Goal: Task Accomplishment & Management: Manage account settings

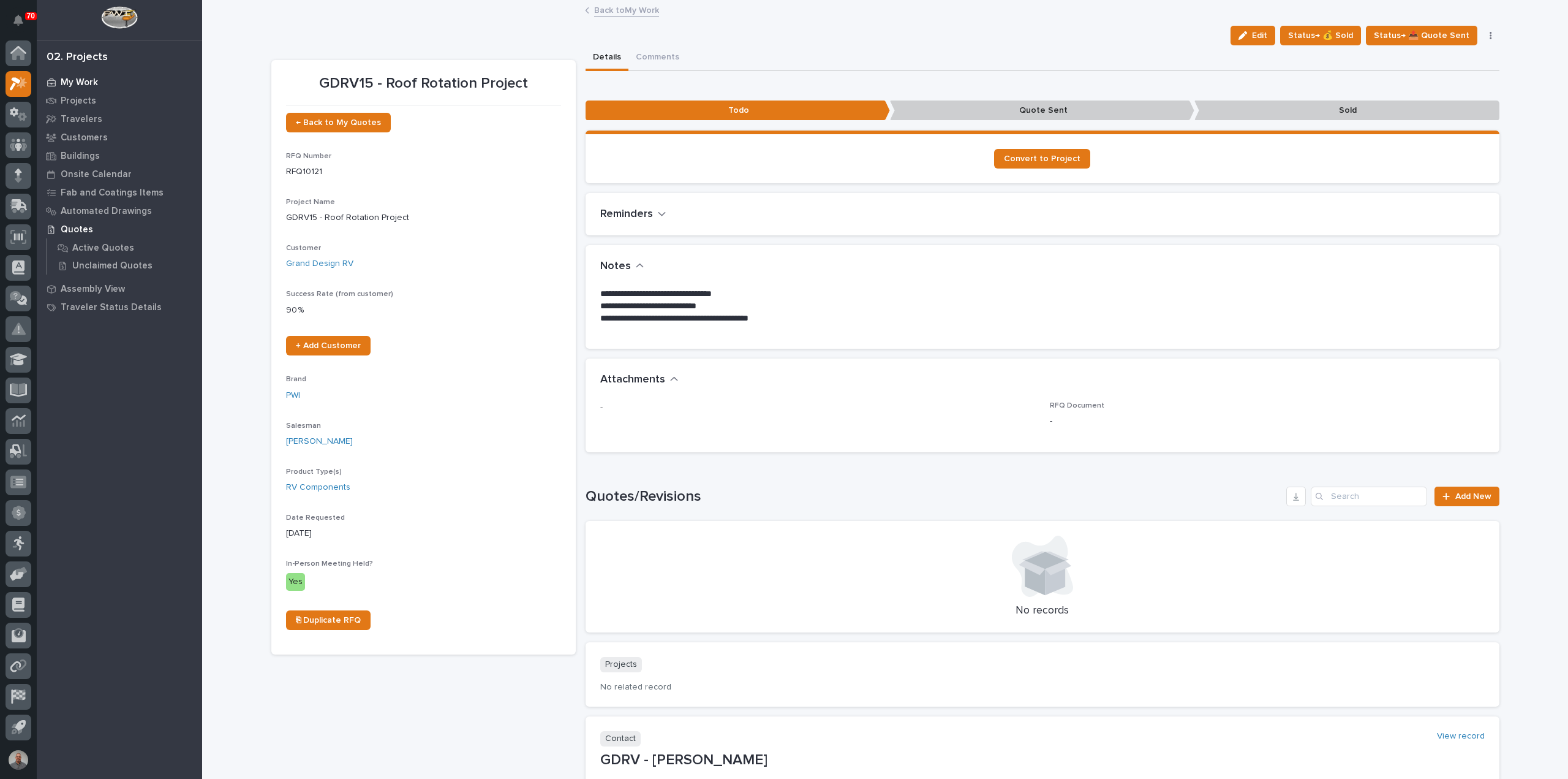
click at [89, 79] on p "My Work" at bounding box center [79, 82] width 37 height 11
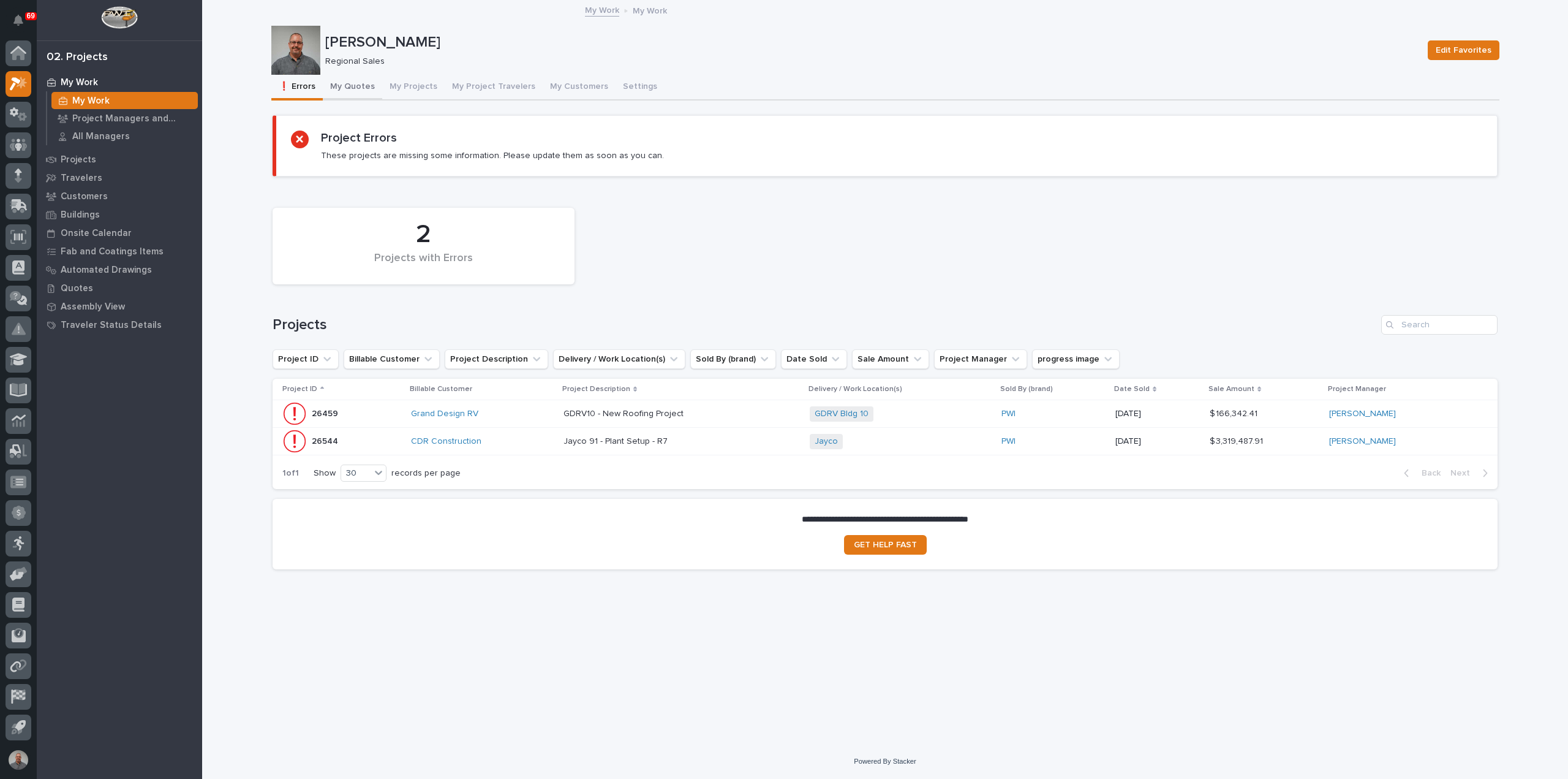
click at [354, 85] on button "My Quotes" at bounding box center [353, 87] width 59 height 25
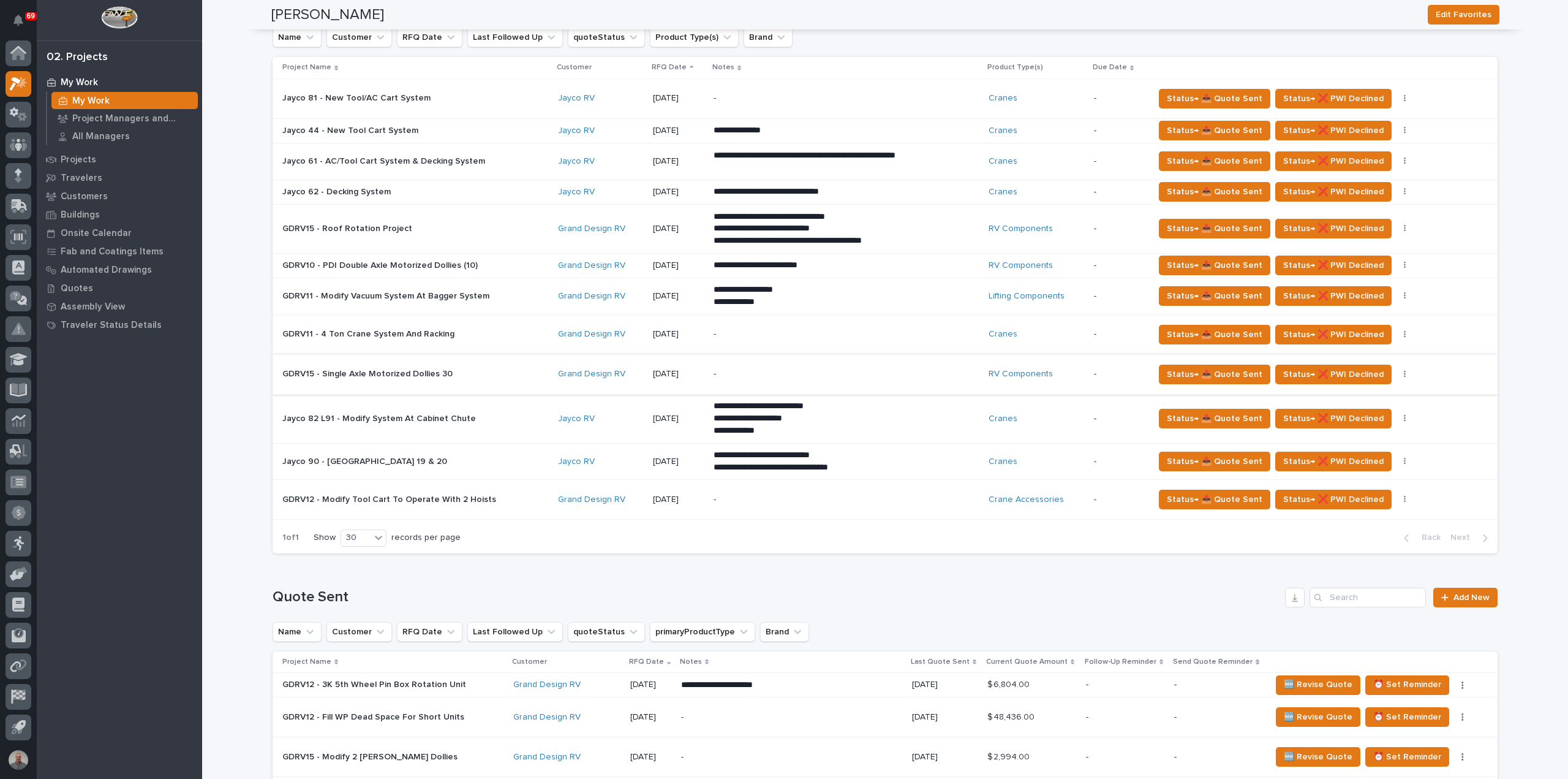
scroll to position [368, 0]
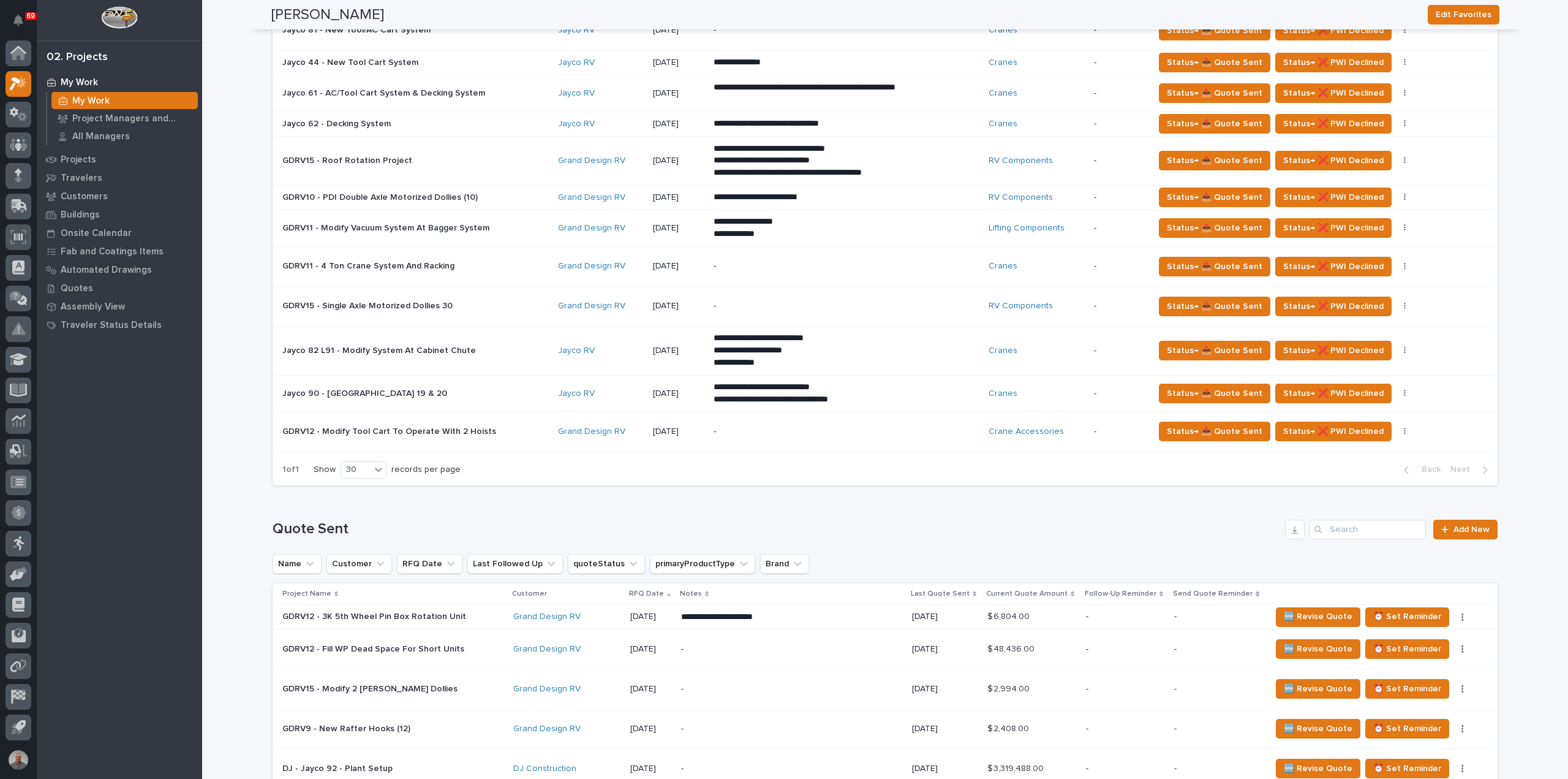
click at [491, 166] on div "GDRV15 - Roof Rotation Project GDRV15 - Roof Rotation Project" at bounding box center [415, 161] width 266 height 20
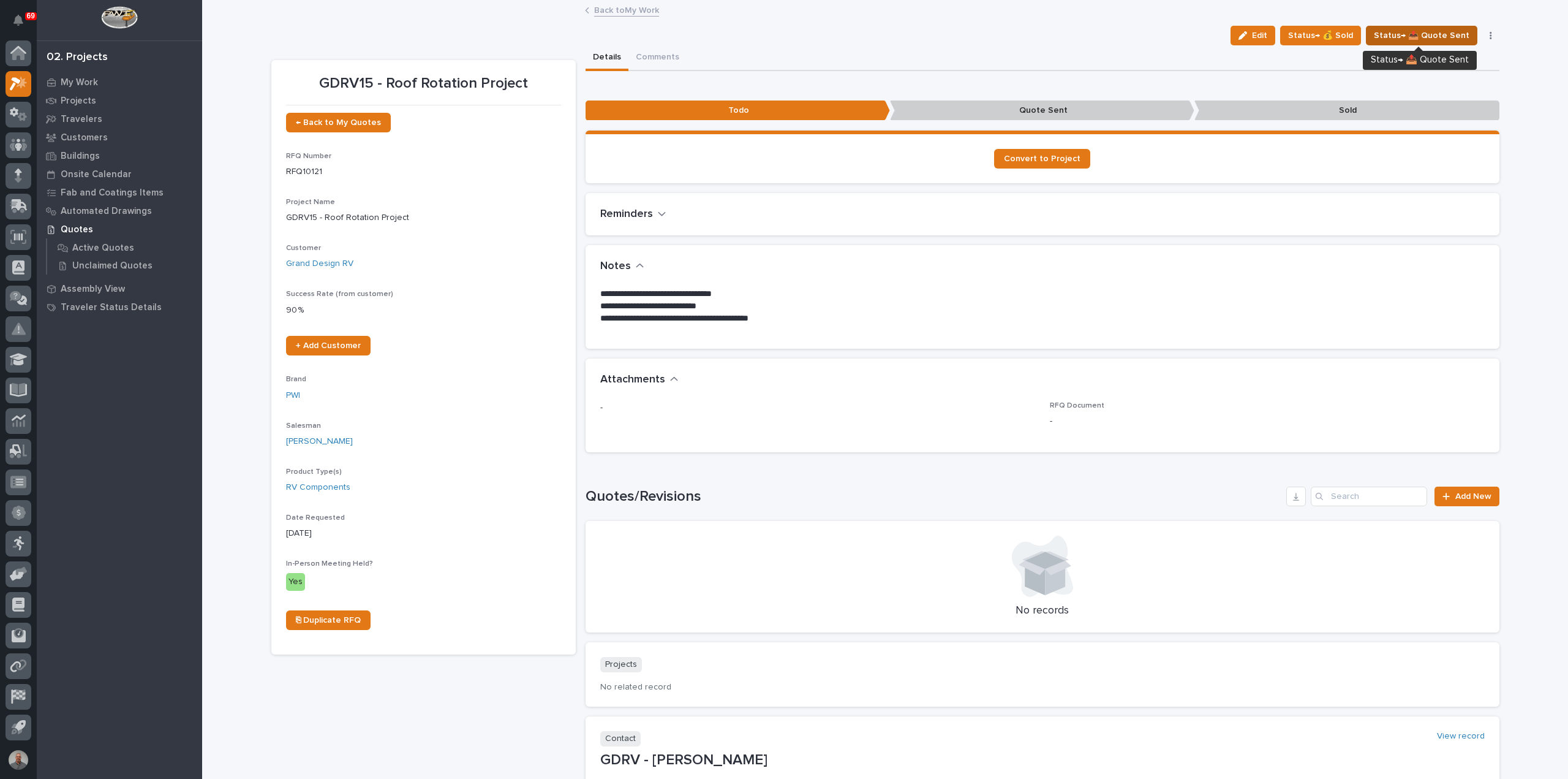
click at [1437, 35] on span "Status→ 📤 Quote Sent" at bounding box center [1422, 35] width 95 height 15
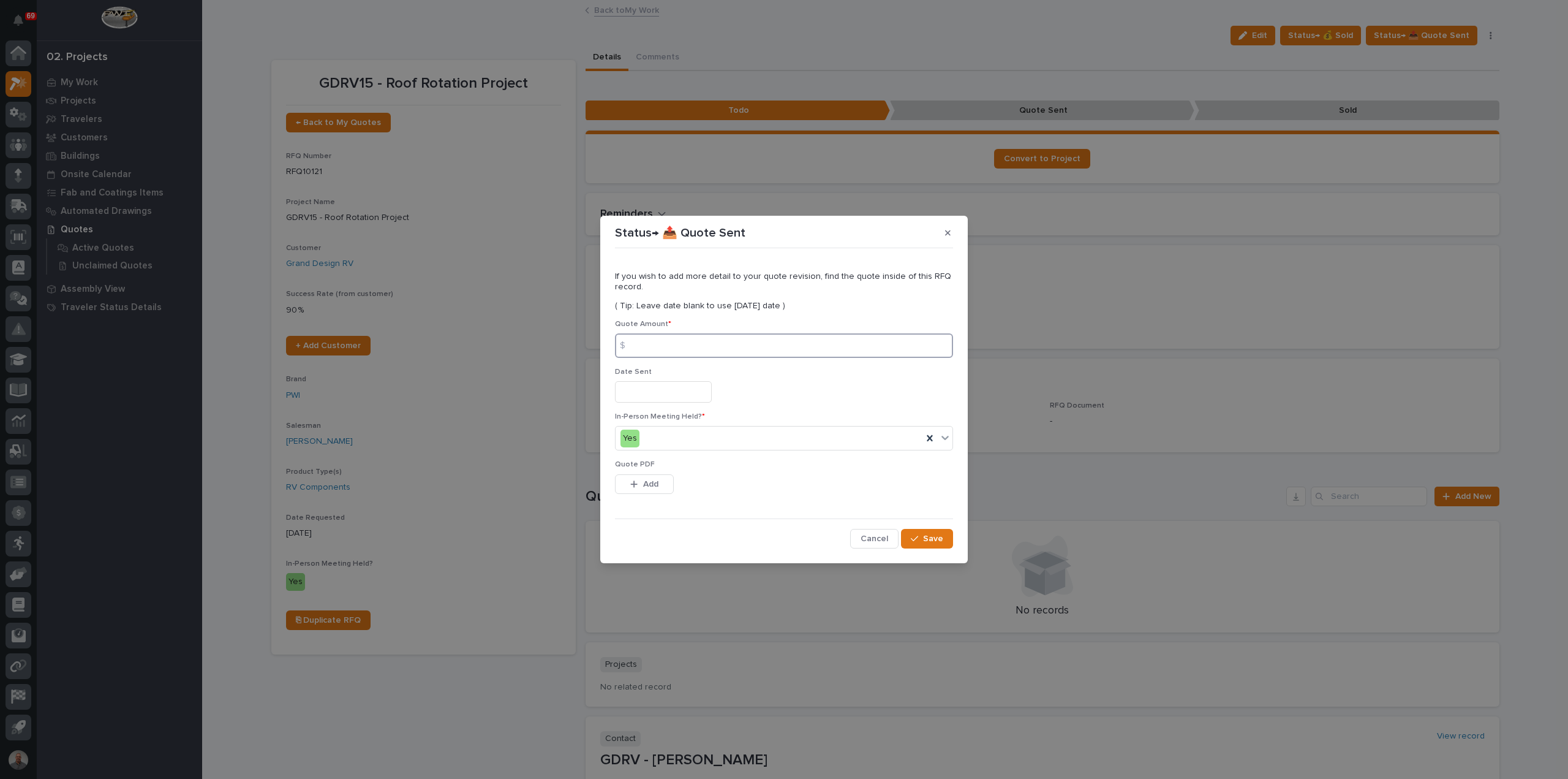
click at [708, 345] on input at bounding box center [784, 346] width 338 height 25
click at [778, 346] on input at bounding box center [784, 346] width 338 height 25
type input "29277"
click at [692, 390] on input "text" at bounding box center [663, 392] width 97 height 22
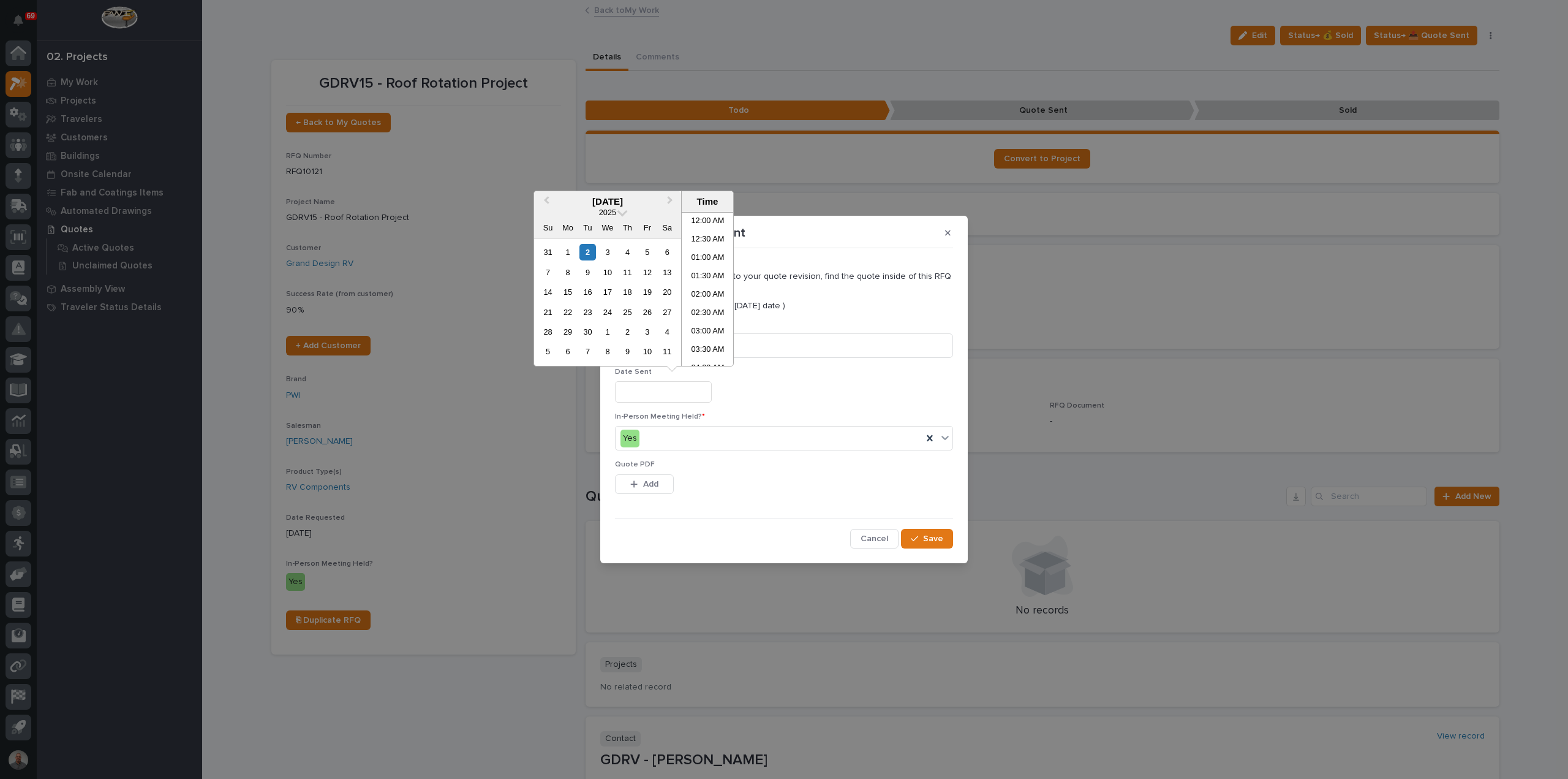
scroll to position [319, 0]
click at [584, 251] on div "2" at bounding box center [588, 252] width 16 height 16
type input "**********"
click at [640, 483] on div "button" at bounding box center [636, 484] width 12 height 8
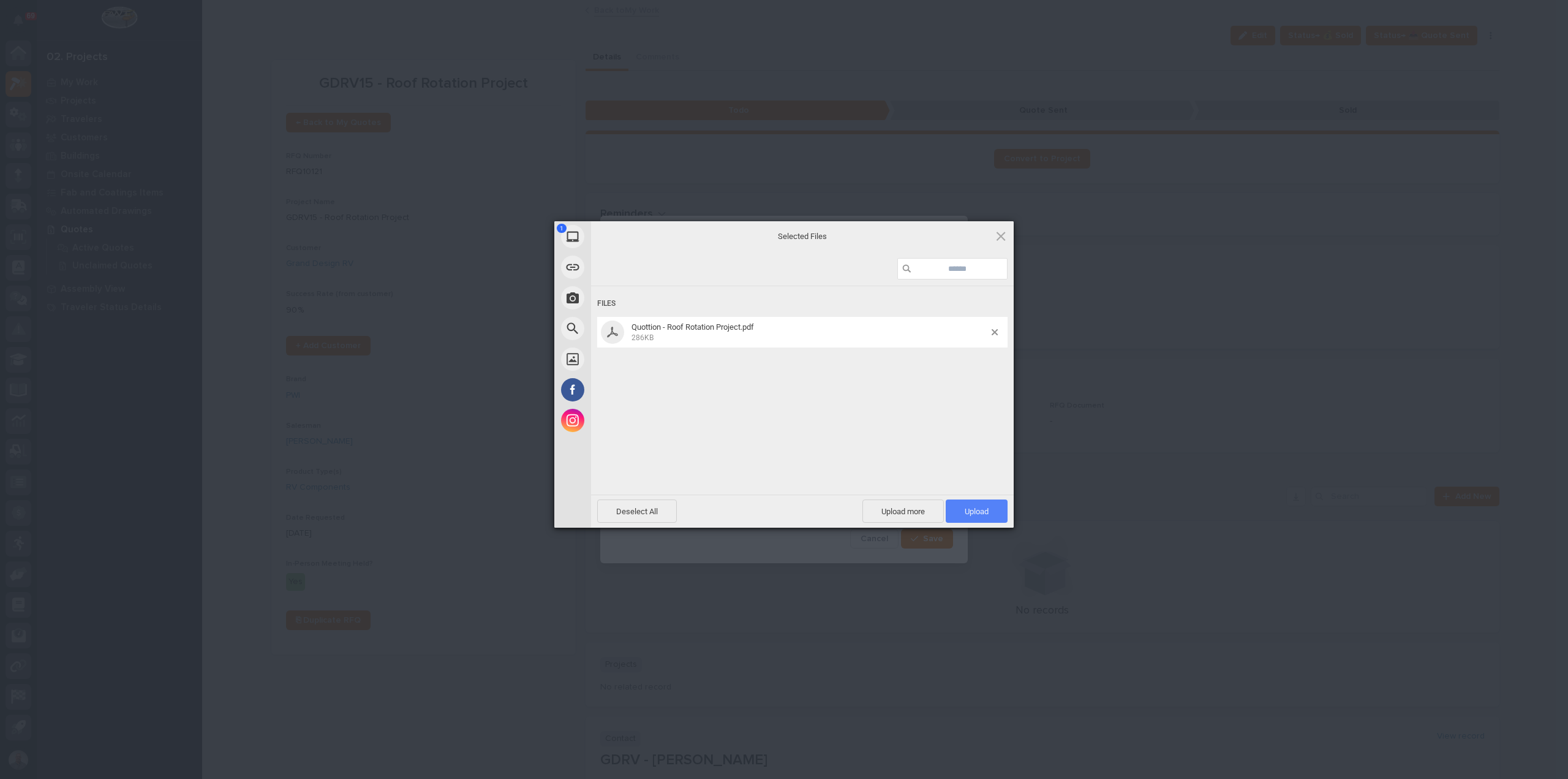
click at [982, 504] on span "Upload 1" at bounding box center [977, 511] width 62 height 24
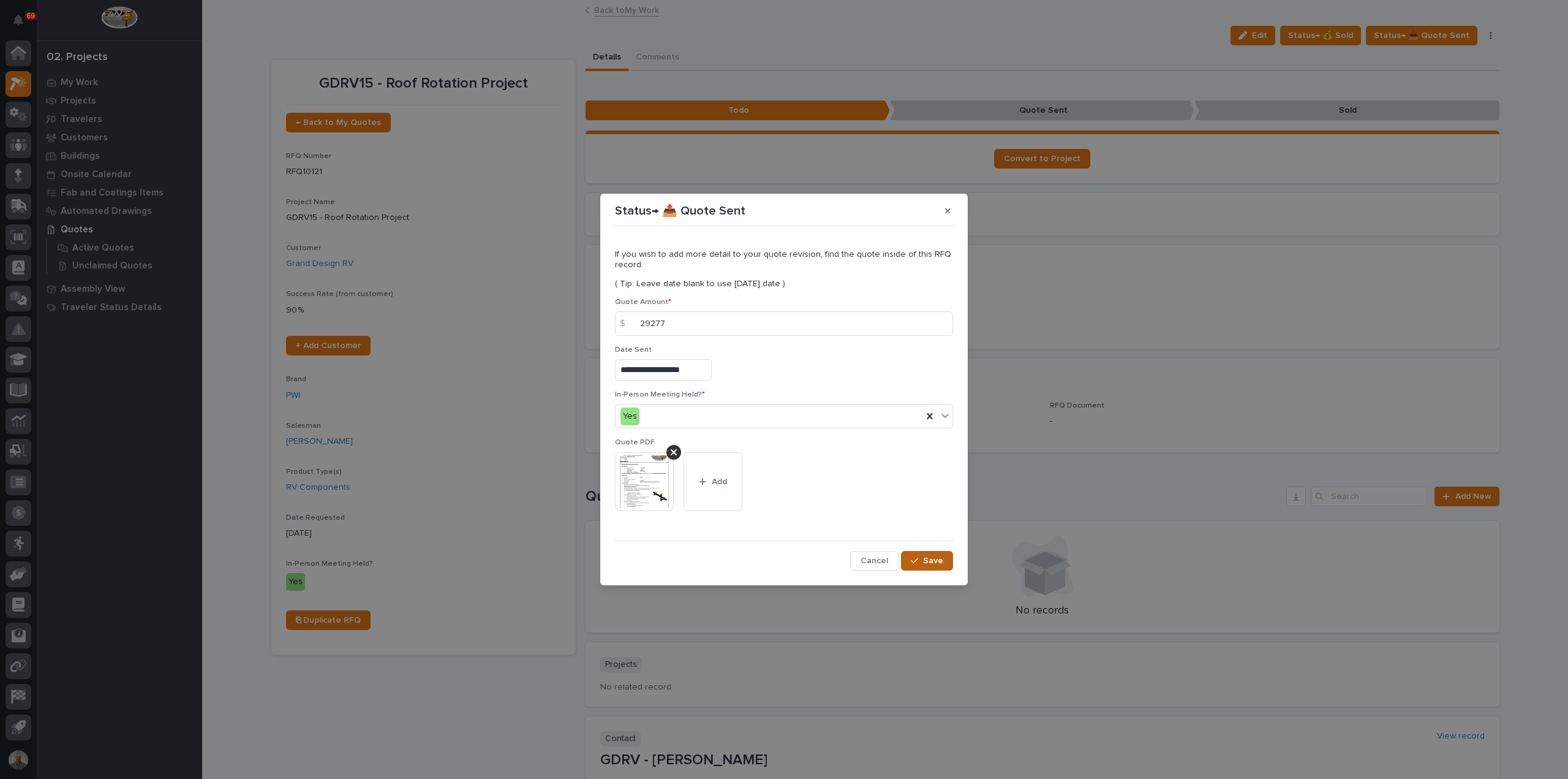
click at [920, 557] on div "button" at bounding box center [917, 560] width 12 height 8
